Goal: Task Accomplishment & Management: Complete application form

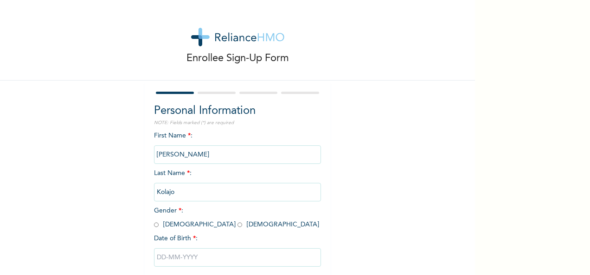
click at [154, 227] on input "radio" at bounding box center [156, 225] width 5 height 9
radio input "true"
click at [168, 266] on input "text" at bounding box center [237, 258] width 167 height 19
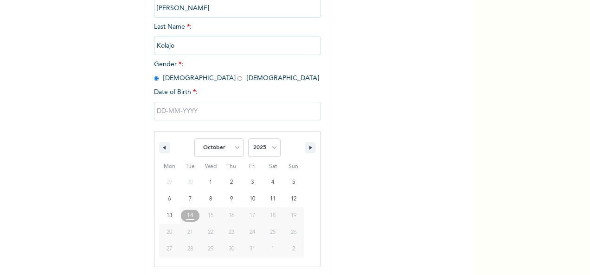
scroll to position [147, 0]
click at [230, 148] on select "January February March April May June July August September October November De…" at bounding box center [218, 148] width 49 height 19
select select "5"
click at [194, 140] on select "January February March April May June July August September October November De…" at bounding box center [218, 148] width 49 height 19
click at [270, 150] on select "2025 2024 2023 2022 2021 2020 2019 2018 2017 2016 2015 2014 2013 2012 2011 2010…" at bounding box center [264, 148] width 32 height 19
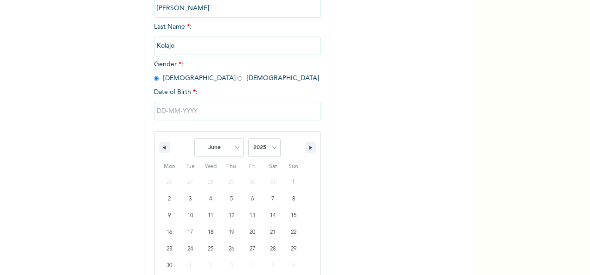
select select "1998"
click at [248, 140] on select "2025 2024 2023 2022 2021 2020 2019 2018 2017 2016 2015 2014 2013 2012 2011 2010…" at bounding box center [264, 148] width 32 height 19
type input "[DATE]"
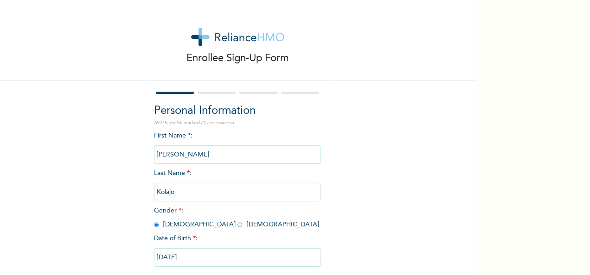
scroll to position [52, 0]
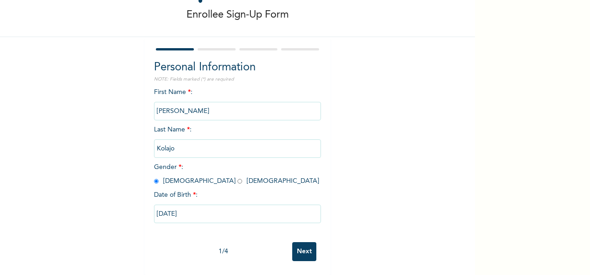
click at [305, 247] on input "Next" at bounding box center [304, 252] width 24 height 19
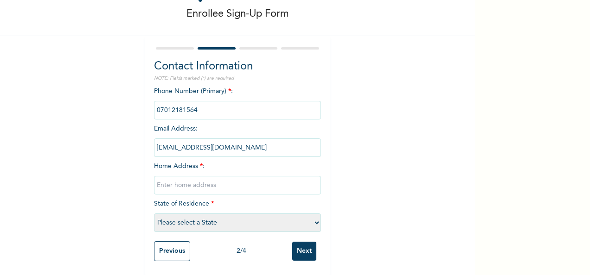
click at [183, 177] on input "text" at bounding box center [237, 185] width 167 height 19
type input "03 [PERSON_NAME] Close, [GEOGRAPHIC_DATA], [GEOGRAPHIC_DATA]."
click at [192, 217] on select "Please select a State [PERSON_NAME] (FCT) [PERSON_NAME] Ibom [GEOGRAPHIC_DATA] …" at bounding box center [237, 223] width 167 height 19
click at [401, 141] on div "Enrollee Sign-Up Form Contact Information NOTE: Fields marked (*) are required …" at bounding box center [237, 115] width 475 height 320
click at [260, 214] on select "Please select a State [PERSON_NAME] (FCT) [PERSON_NAME] Ibom [GEOGRAPHIC_DATA] …" at bounding box center [237, 223] width 167 height 19
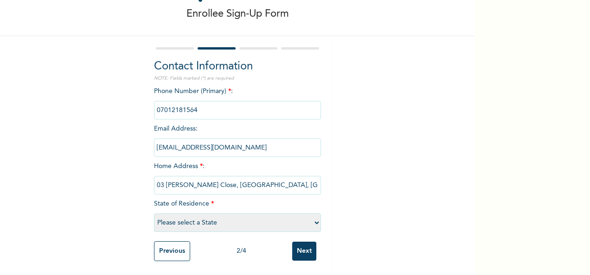
select select "25"
click at [154, 214] on select "Please select a State [PERSON_NAME] (FCT) [PERSON_NAME] Ibom [GEOGRAPHIC_DATA] …" at bounding box center [237, 223] width 167 height 19
click at [304, 244] on input "Next" at bounding box center [304, 251] width 24 height 19
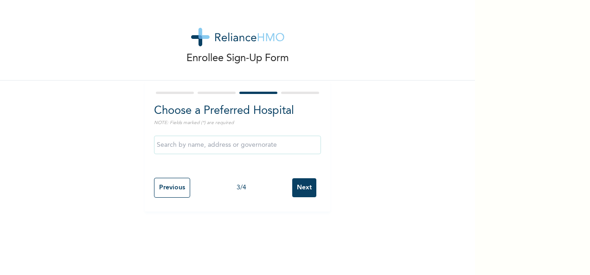
click at [252, 147] on input "text" at bounding box center [237, 145] width 167 height 19
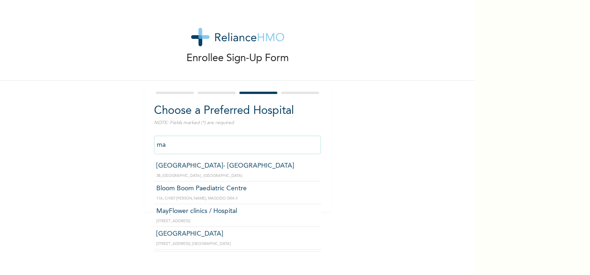
type input "m"
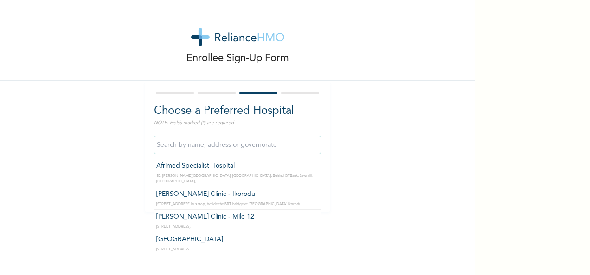
click at [284, 152] on input "text" at bounding box center [237, 145] width 167 height 19
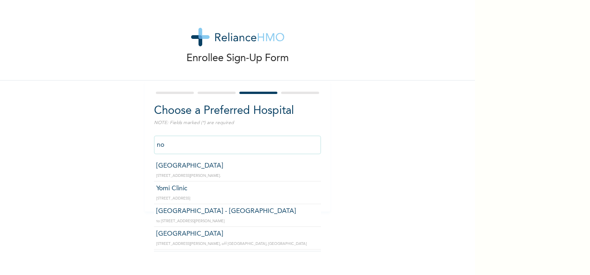
type input "n"
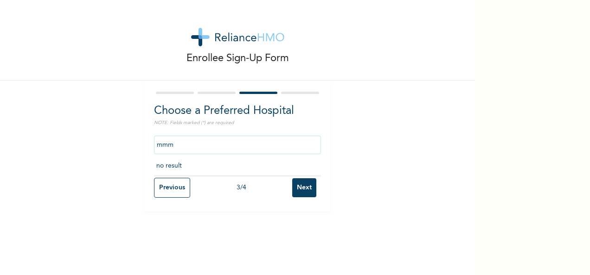
type input "mmm"
click at [300, 187] on input "Next" at bounding box center [304, 188] width 24 height 19
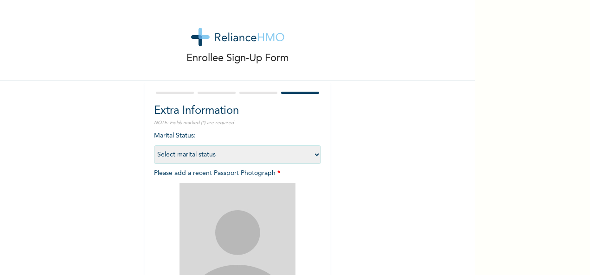
click at [307, 157] on select "Select marital status [DEMOGRAPHIC_DATA] Married [DEMOGRAPHIC_DATA] Widow/[DEMO…" at bounding box center [237, 155] width 167 height 19
click at [324, 119] on div "Extra Information NOTE: Fields marked (*) are required Marital Status : Select …" at bounding box center [237, 240] width 185 height 319
click at [247, 93] on div at bounding box center [258, 93] width 38 height 2
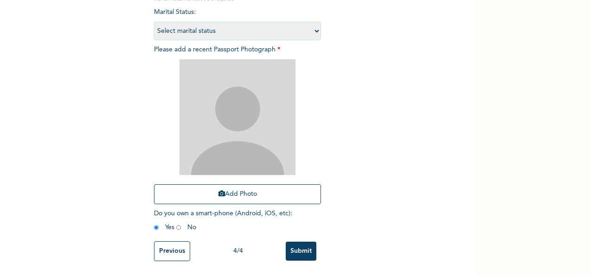
scroll to position [123, 0]
click at [170, 255] on input "Previous" at bounding box center [172, 252] width 36 height 20
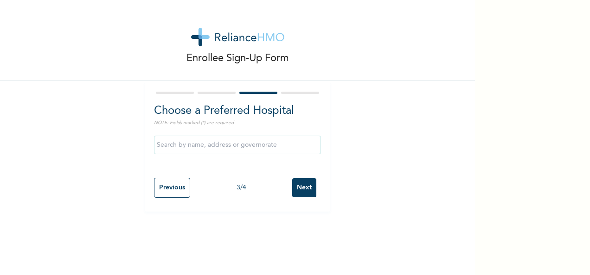
click at [174, 193] on input "Previous" at bounding box center [172, 188] width 36 height 20
select select "25"
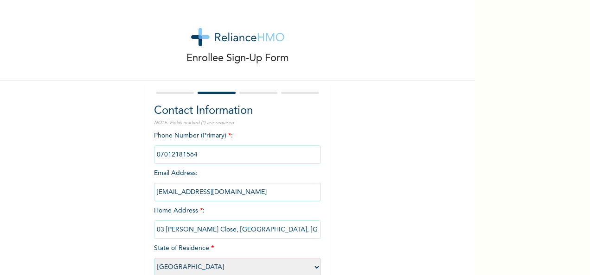
scroll to position [53, 0]
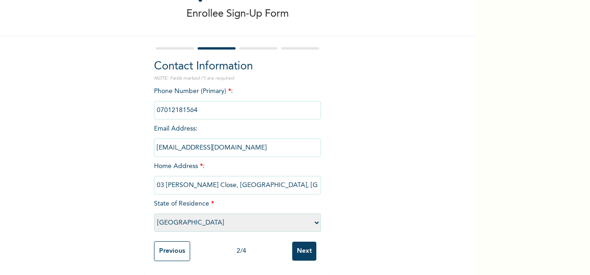
click at [293, 247] on input "Next" at bounding box center [304, 251] width 24 height 19
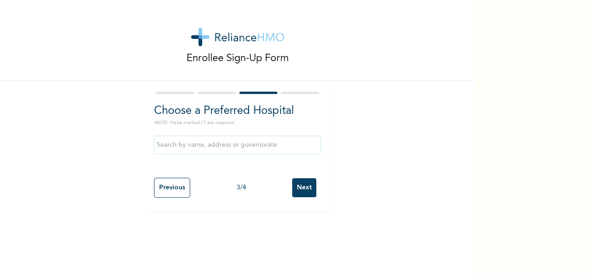
scroll to position [0, 0]
click at [295, 185] on input "Next" at bounding box center [304, 188] width 24 height 19
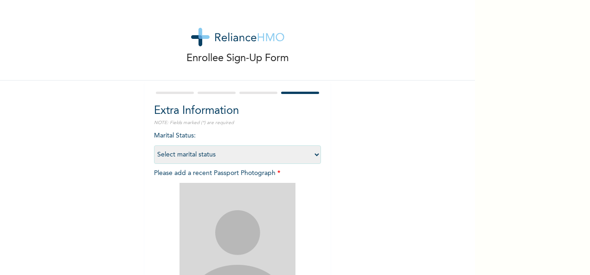
click at [277, 155] on select "Select marital status [DEMOGRAPHIC_DATA] Married [DEMOGRAPHIC_DATA] Widow/[DEMO…" at bounding box center [237, 155] width 167 height 19
select select "1"
click at [154, 146] on select "Select marital status [DEMOGRAPHIC_DATA] Married [DEMOGRAPHIC_DATA] Widow/[DEMO…" at bounding box center [237, 155] width 167 height 19
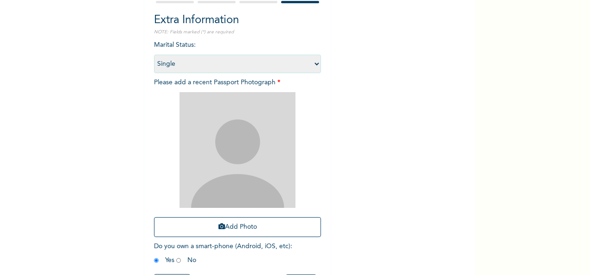
scroll to position [93, 0]
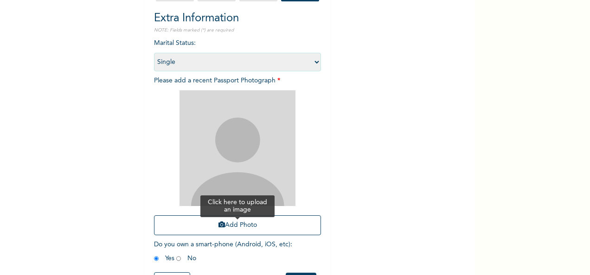
click at [233, 223] on button "Add Photo" at bounding box center [237, 226] width 167 height 20
click at [222, 230] on button "Add Photo" at bounding box center [237, 226] width 167 height 20
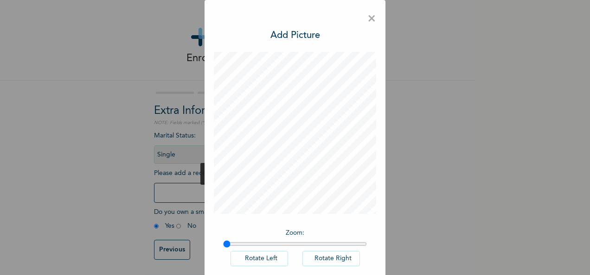
scroll to position [6, 0]
click at [293, 33] on h3 "Add Picture" at bounding box center [295, 36] width 50 height 14
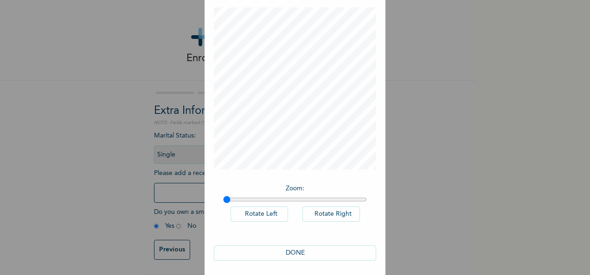
scroll to position [48, 0]
click at [278, 248] on button "DONE" at bounding box center [295, 250] width 162 height 15
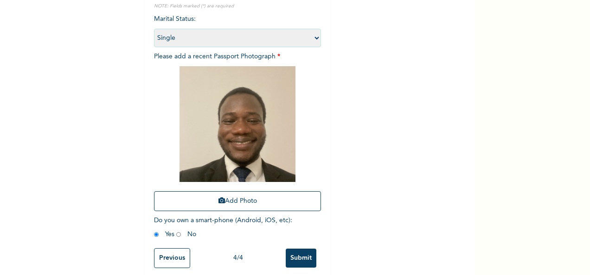
scroll to position [132, 0]
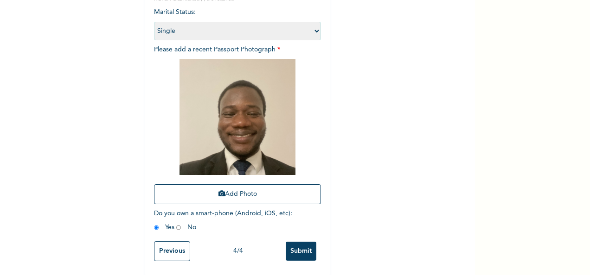
click at [294, 244] on input "Submit" at bounding box center [301, 251] width 31 height 19
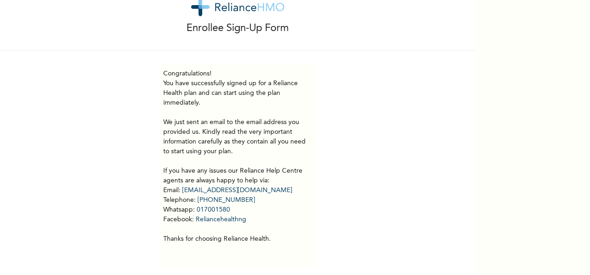
scroll to position [44, 0]
